Goal: Information Seeking & Learning: Learn about a topic

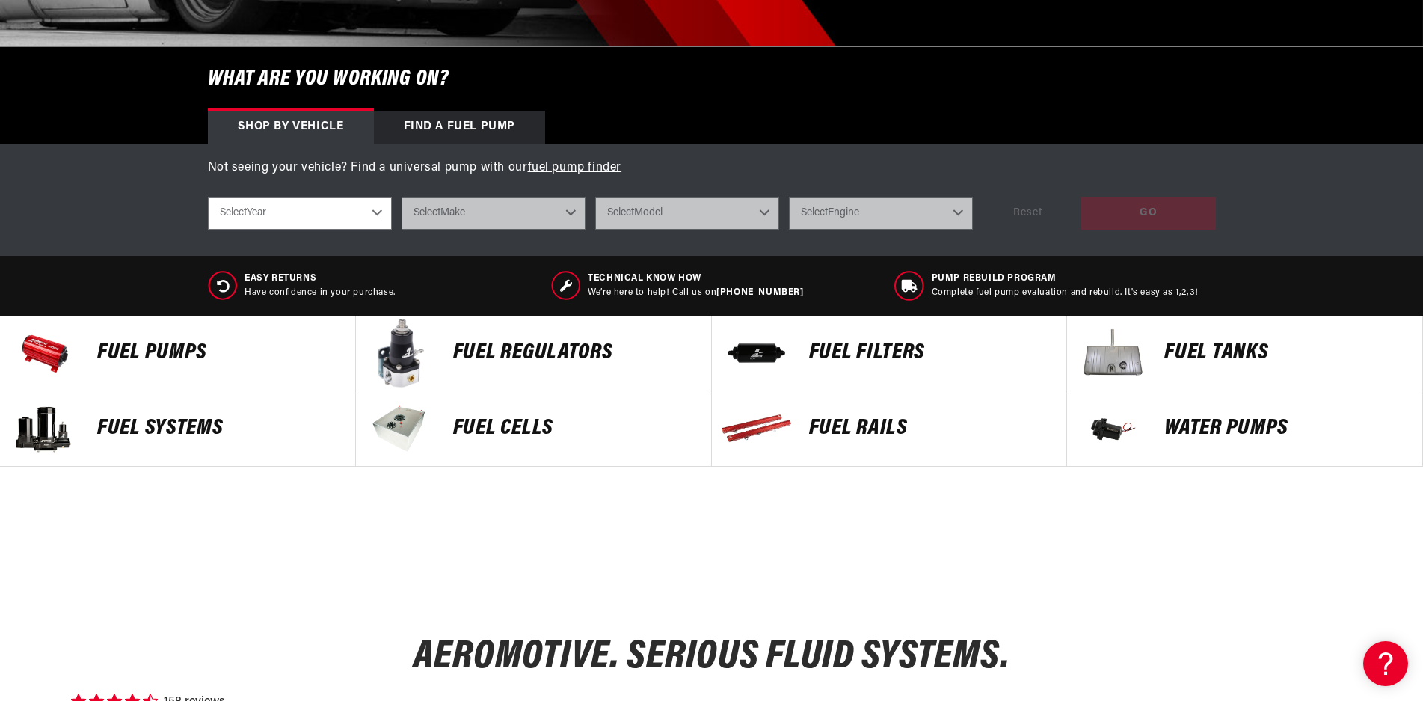
scroll to position [449, 0]
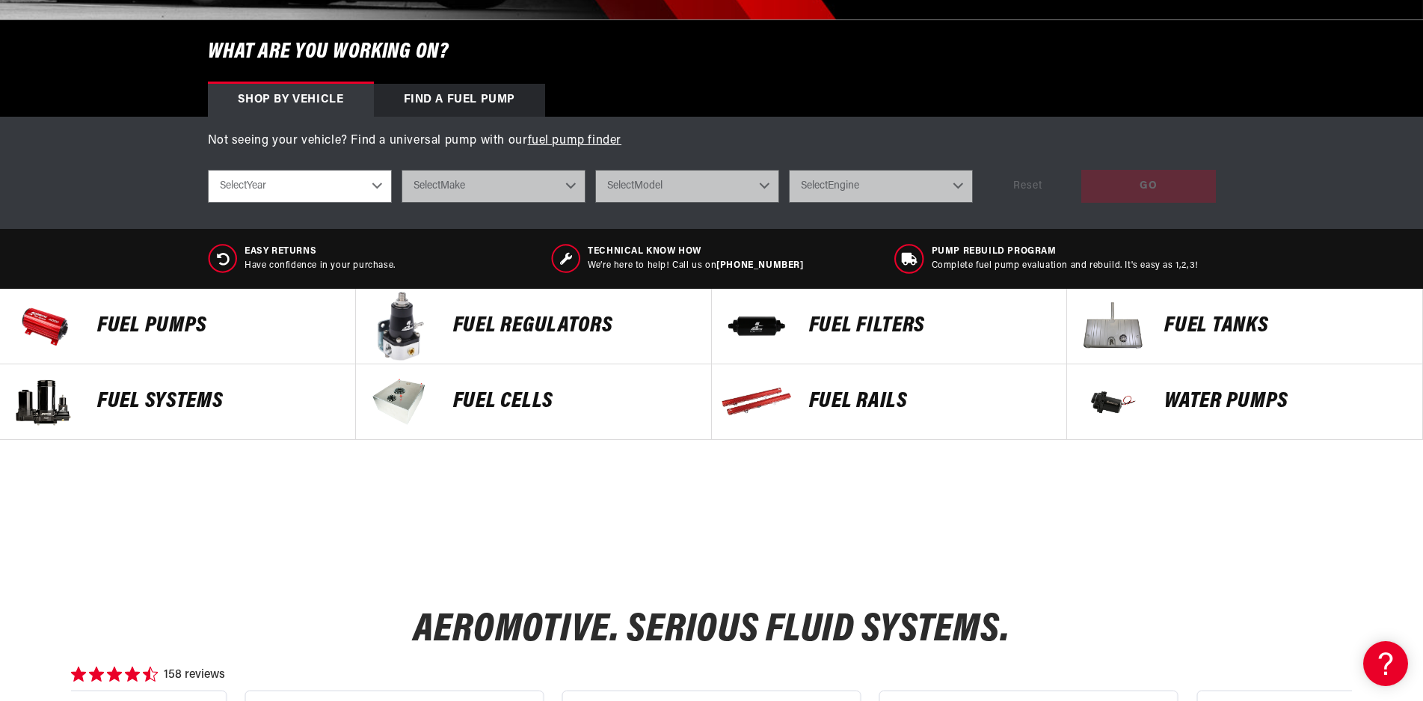
click at [138, 329] on p "Fuel Pumps" at bounding box center [218, 326] width 243 height 22
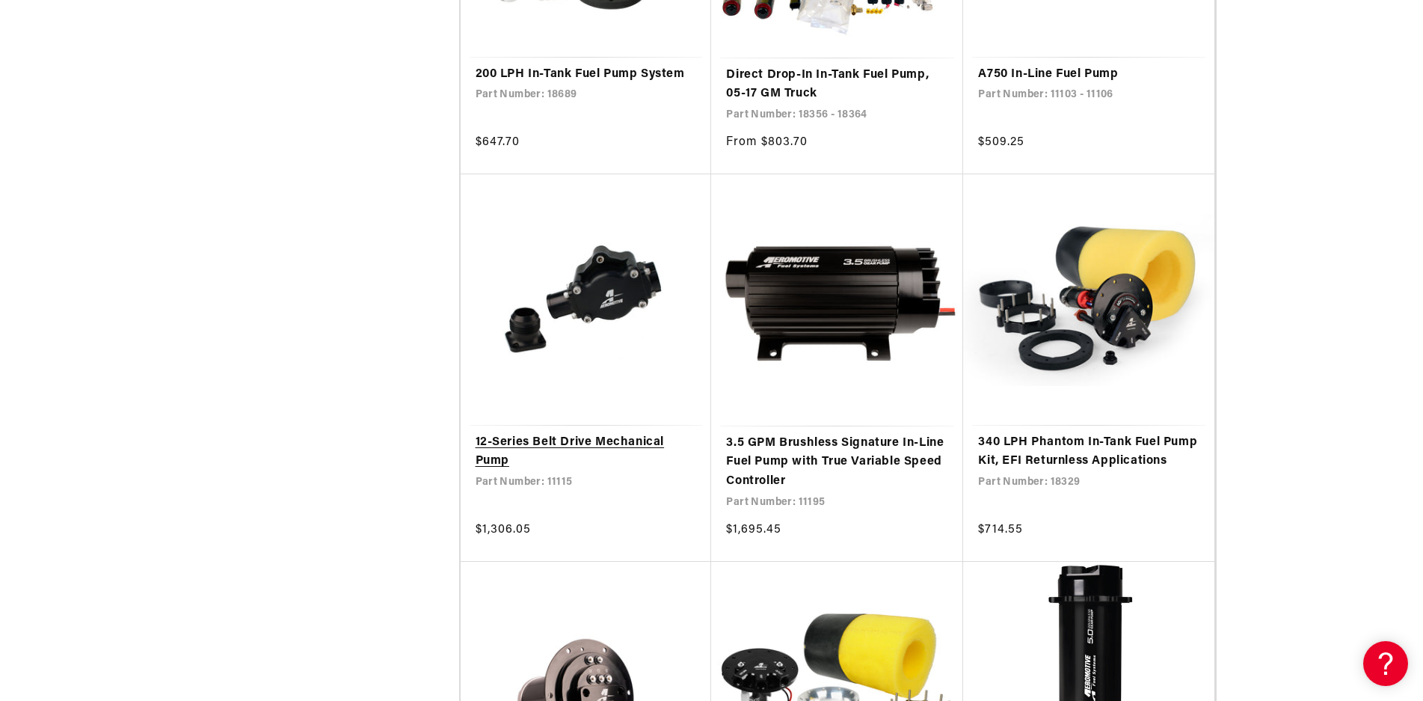
scroll to position [2543, 0]
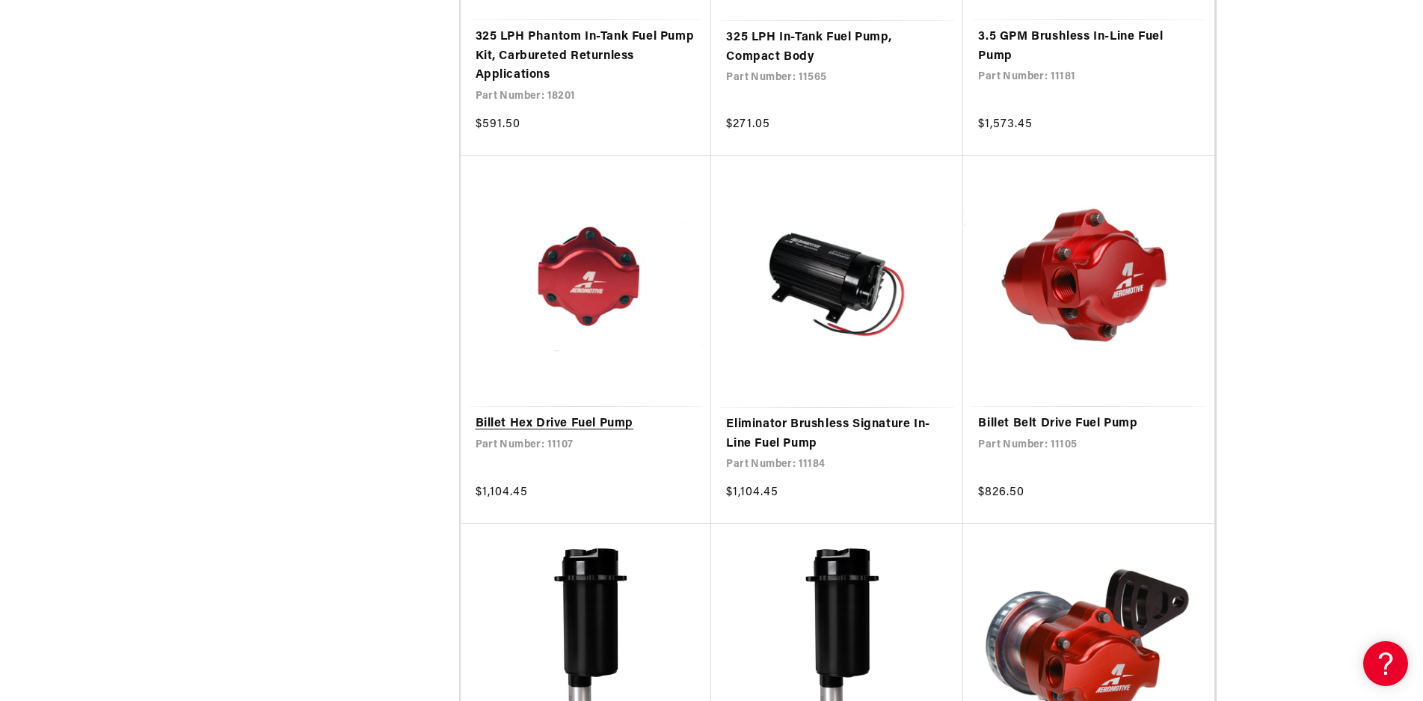
scroll to position [5610, 0]
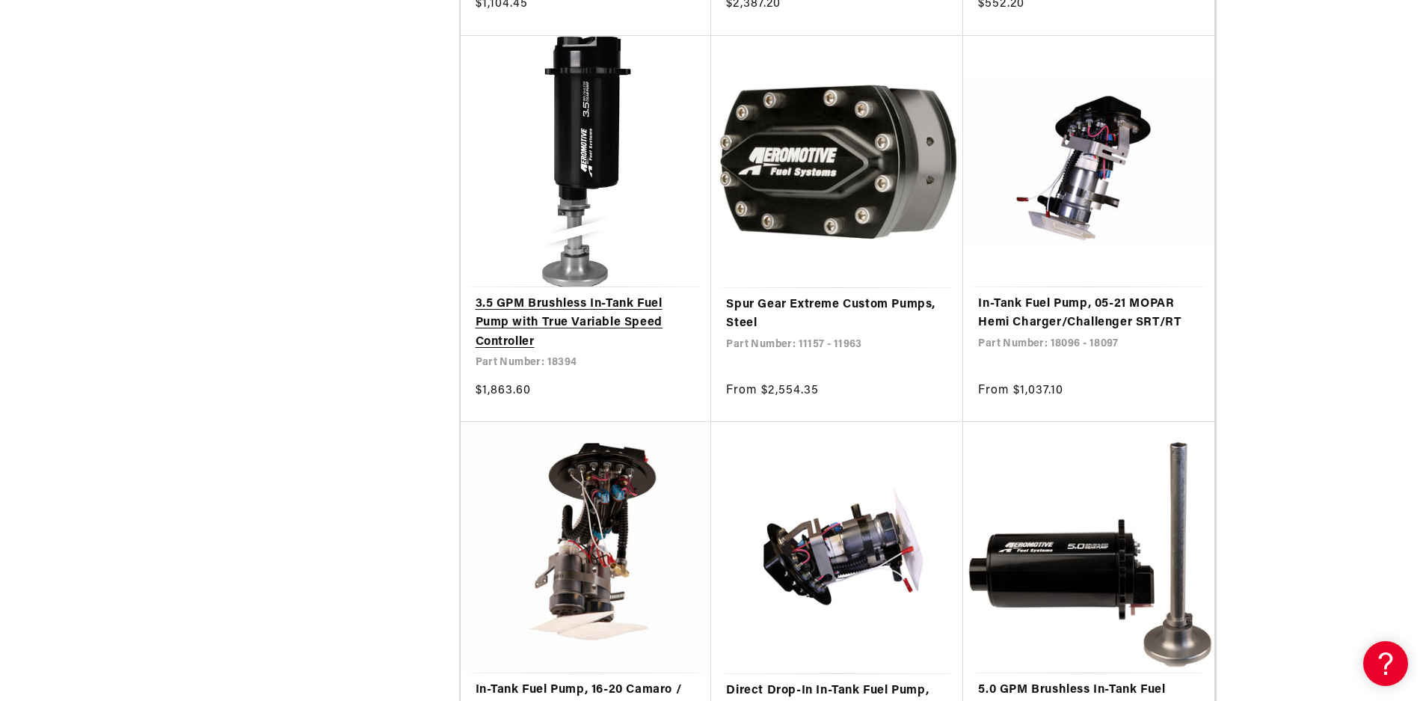
scroll to position [6881, 0]
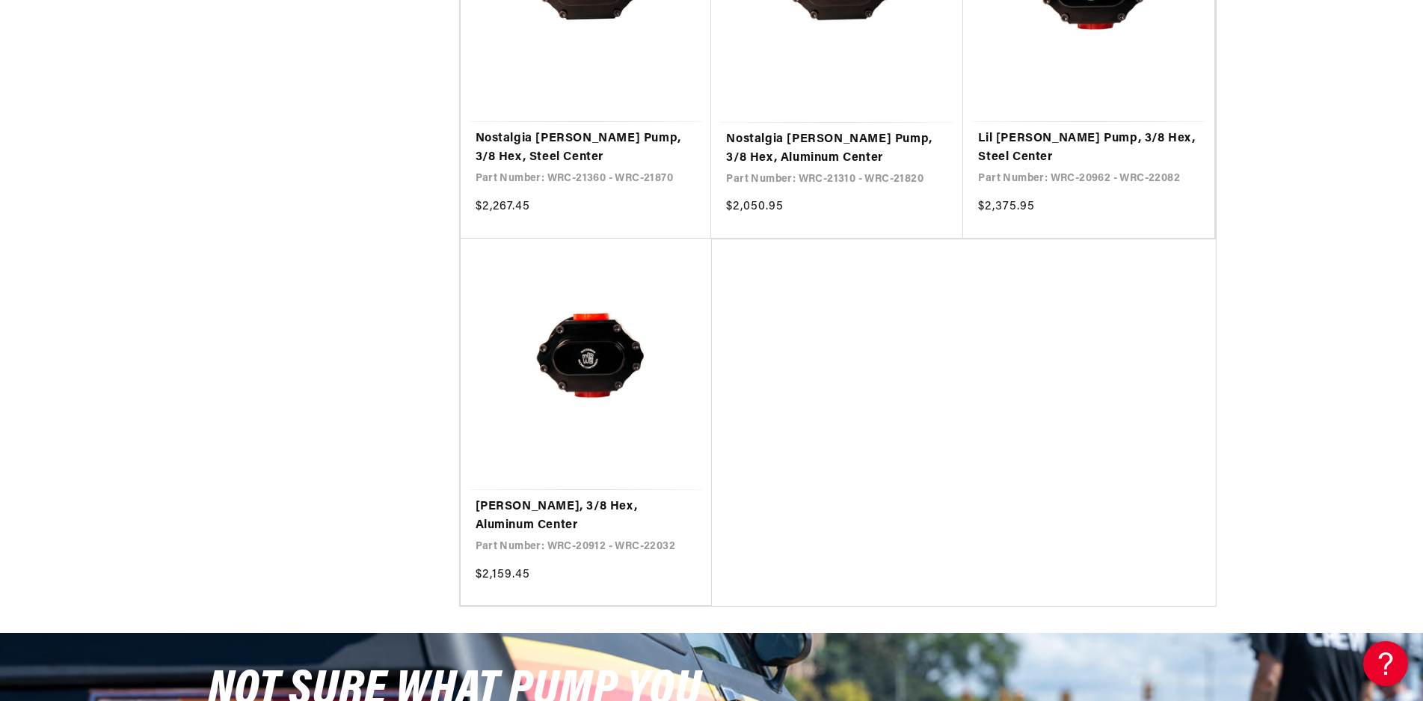
scroll to position [1720, 0]
